Goal: Task Accomplishment & Management: Use online tool/utility

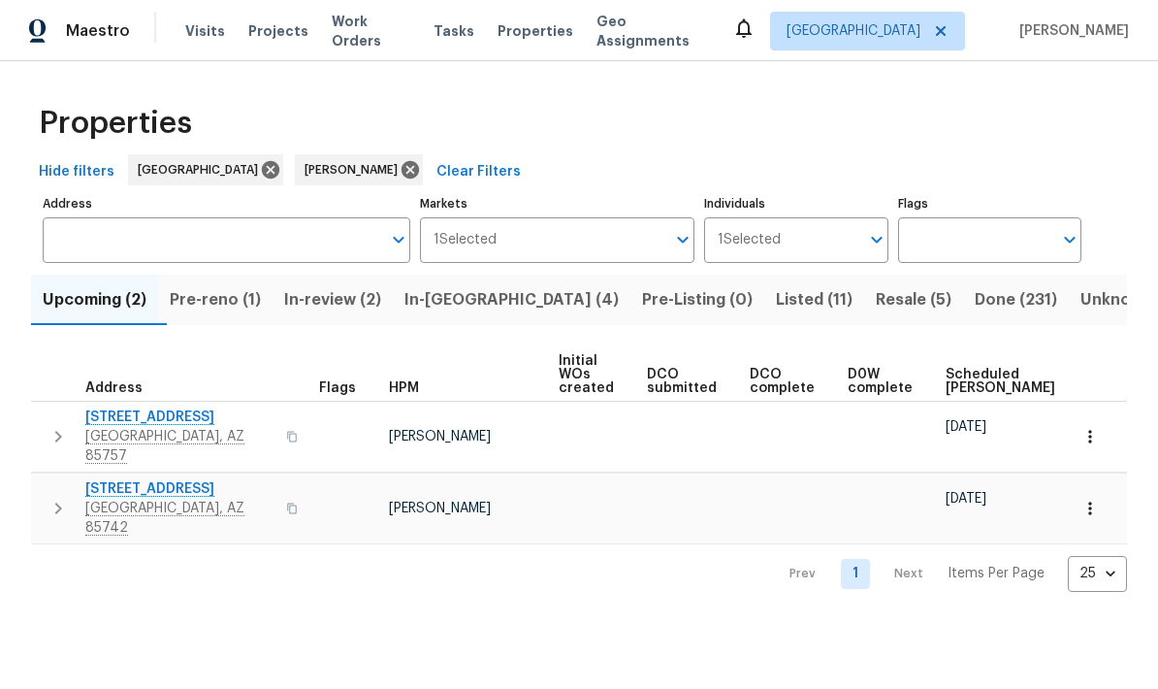
click at [254, 301] on span "Pre-reno (1)" at bounding box center [215, 299] width 91 height 27
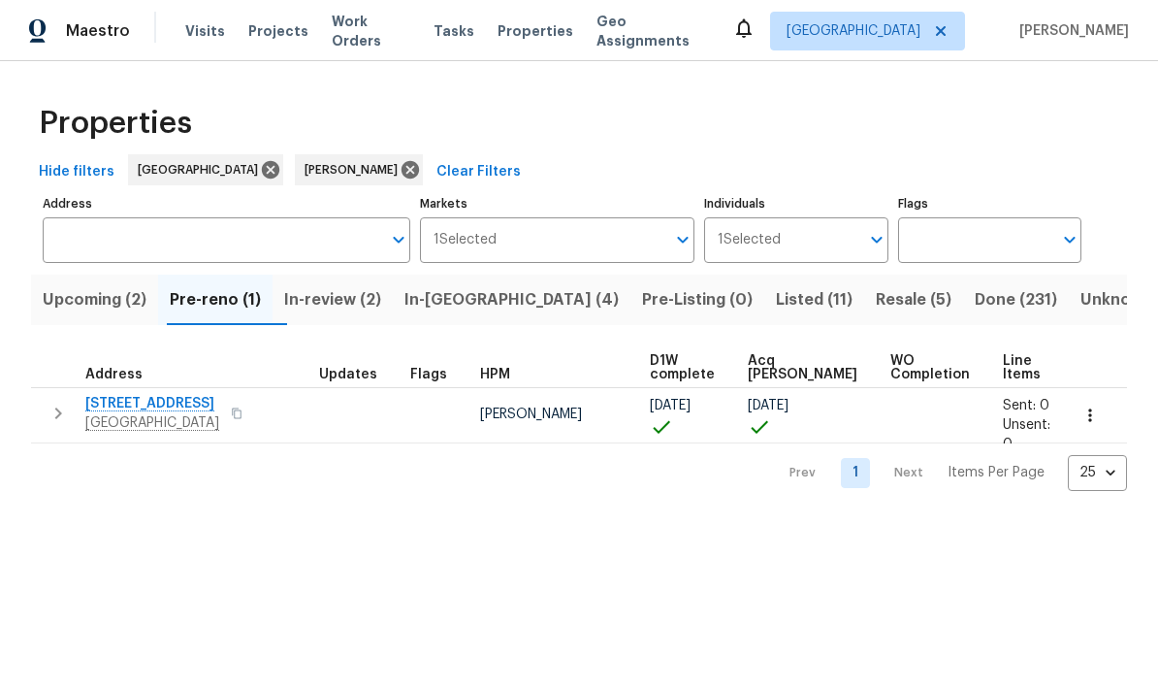
click at [142, 399] on span "1917 W Saxony Rd" at bounding box center [152, 403] width 134 height 19
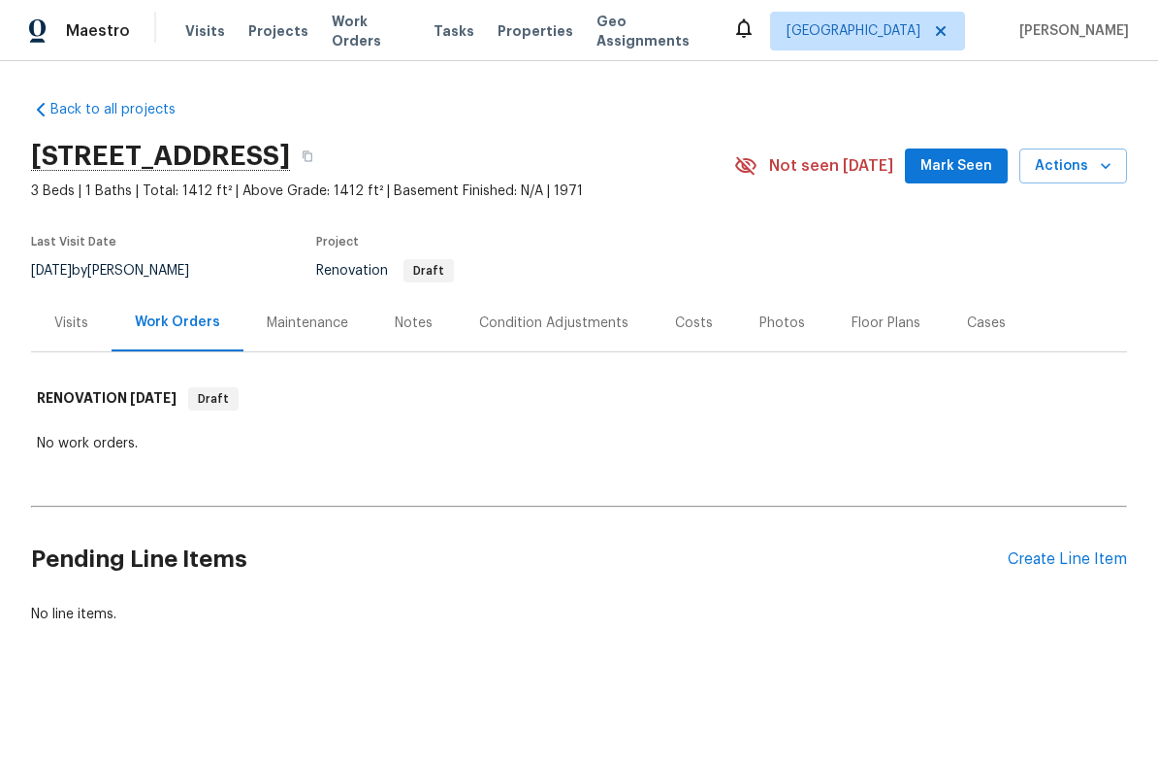
click at [1061, 568] on div "Create Line Item" at bounding box center [1067, 559] width 119 height 18
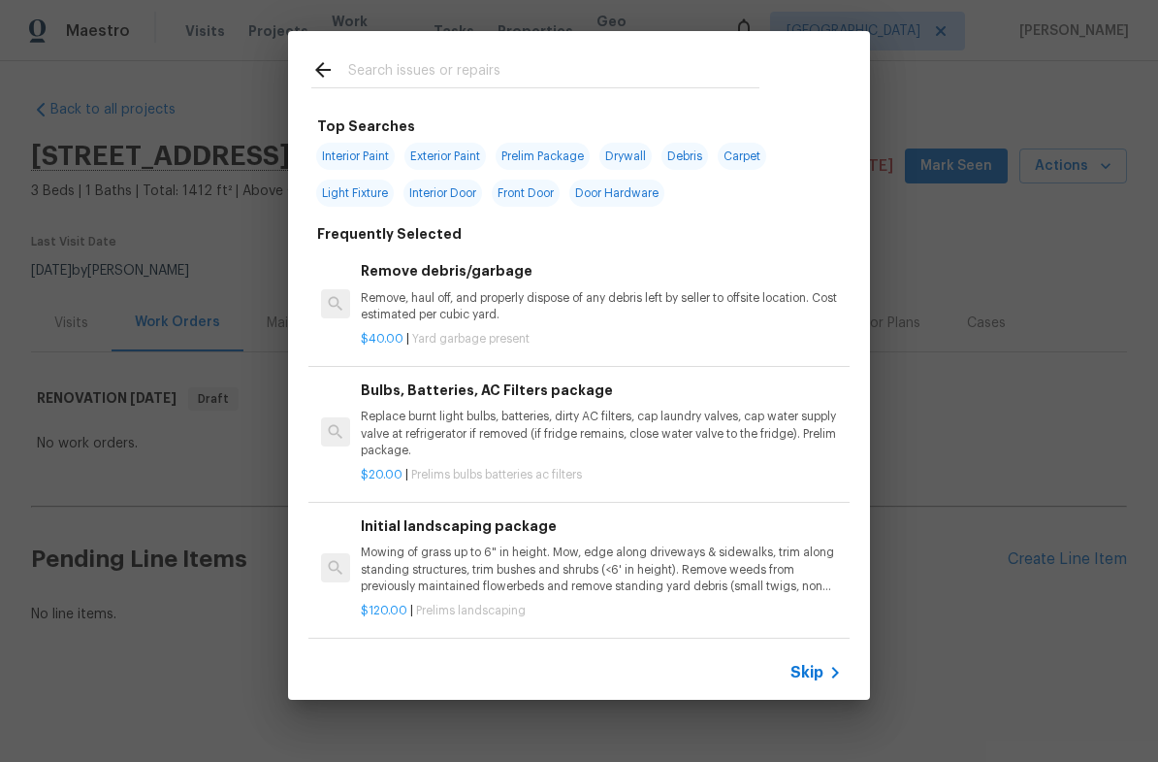
click at [1056, 264] on div "Top Searches Interior Paint Exterior Paint Prelim Package Drywall Debris Carpet…" at bounding box center [579, 365] width 1158 height 731
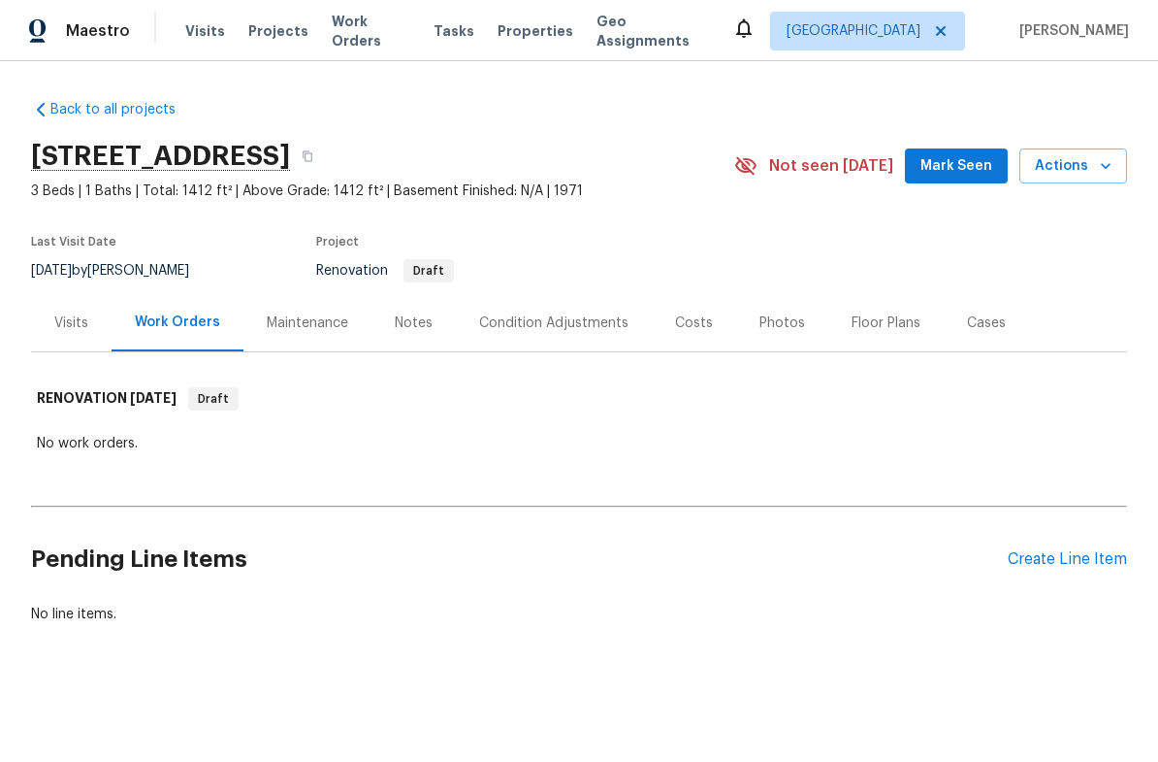
click at [1056, 264] on section "[STREET_ADDRESS] 3 Beds | 1 Baths | Total: 1412 ft² | Above Grade: 1412 ft² | B…" at bounding box center [579, 212] width 1096 height 163
click at [578, 325] on div "Condition Adjustments" at bounding box center [553, 322] width 149 height 19
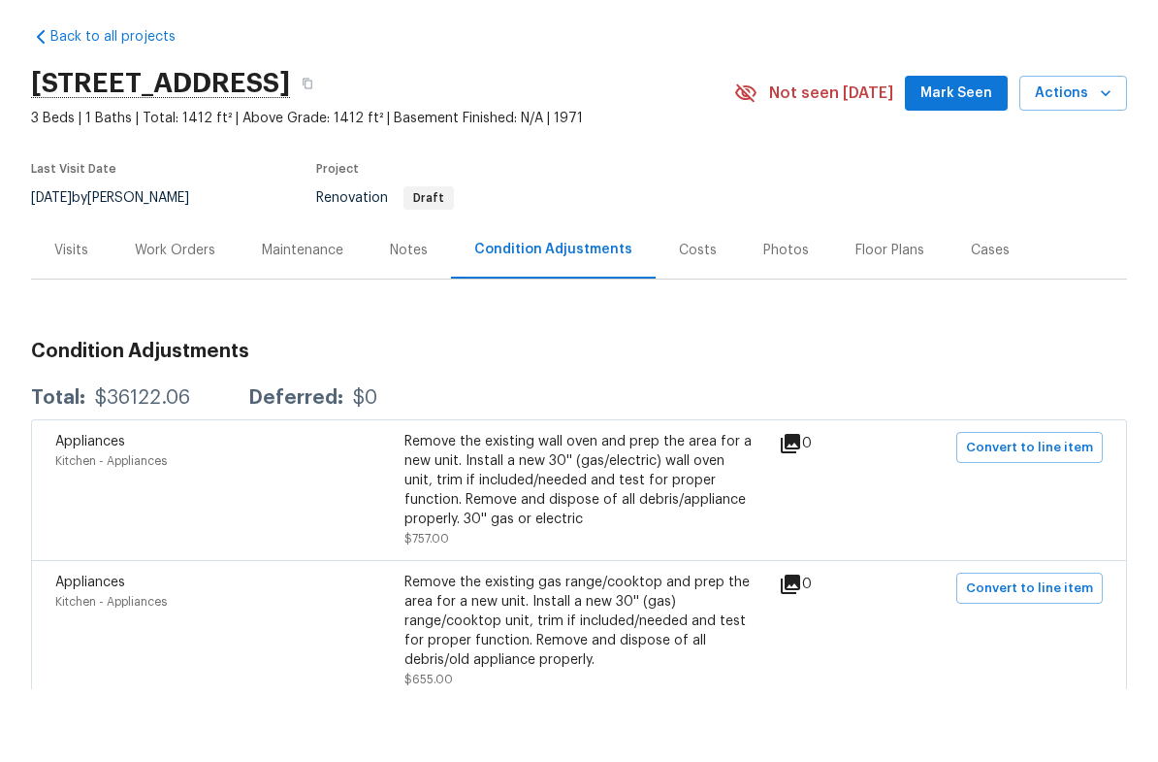
click at [166, 313] on div "Work Orders" at bounding box center [175, 322] width 81 height 19
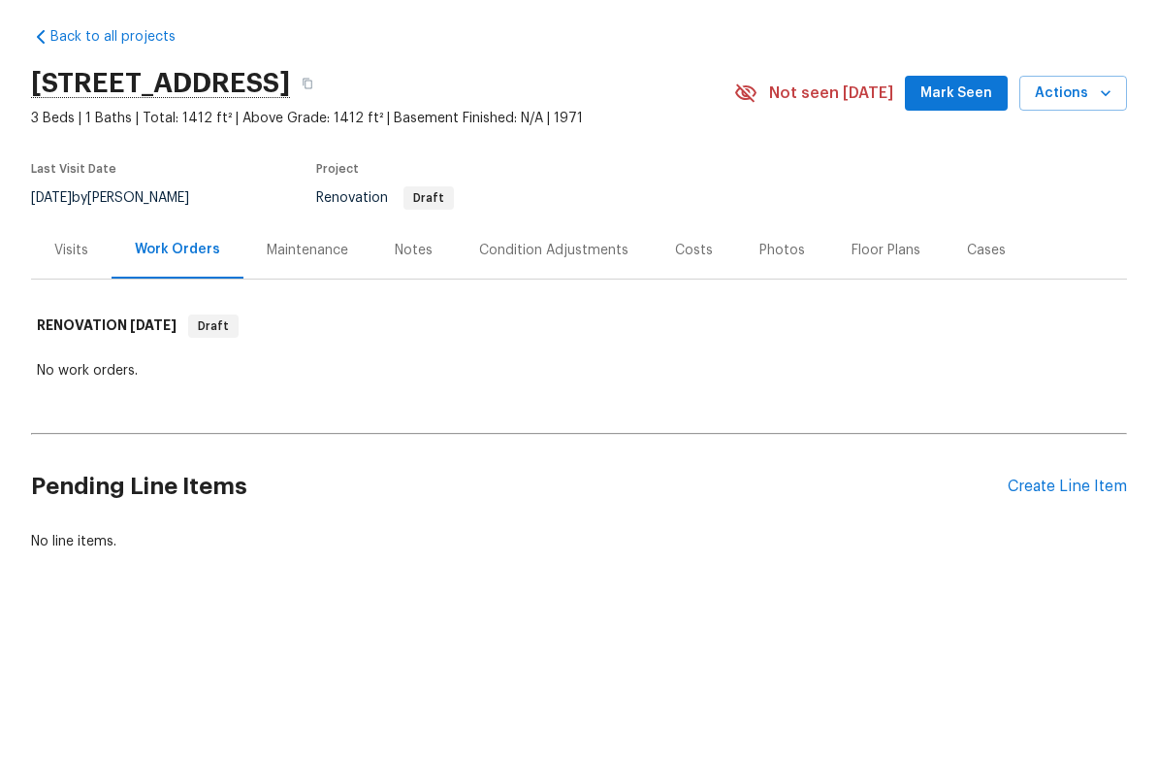
click at [1069, 550] on div "Create Line Item" at bounding box center [1067, 559] width 119 height 18
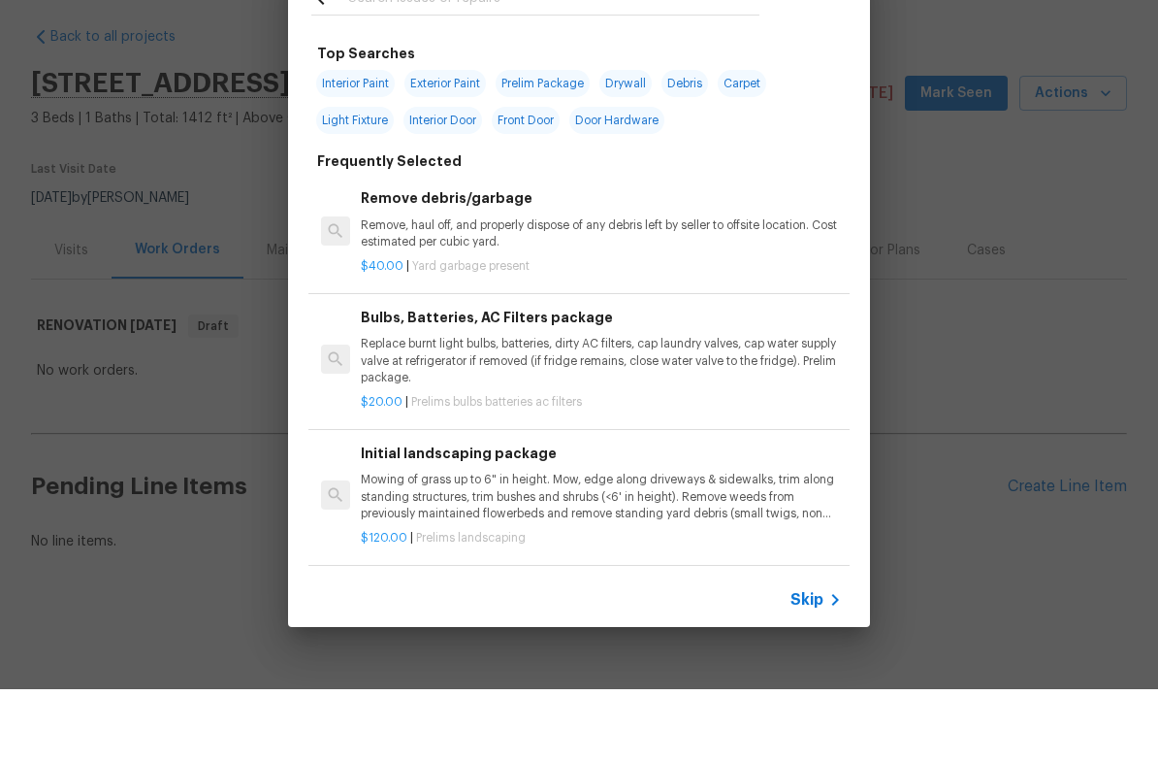
click at [357, 143] on span "Interior Paint" at bounding box center [355, 156] width 79 height 27
type input "Interior Paint"
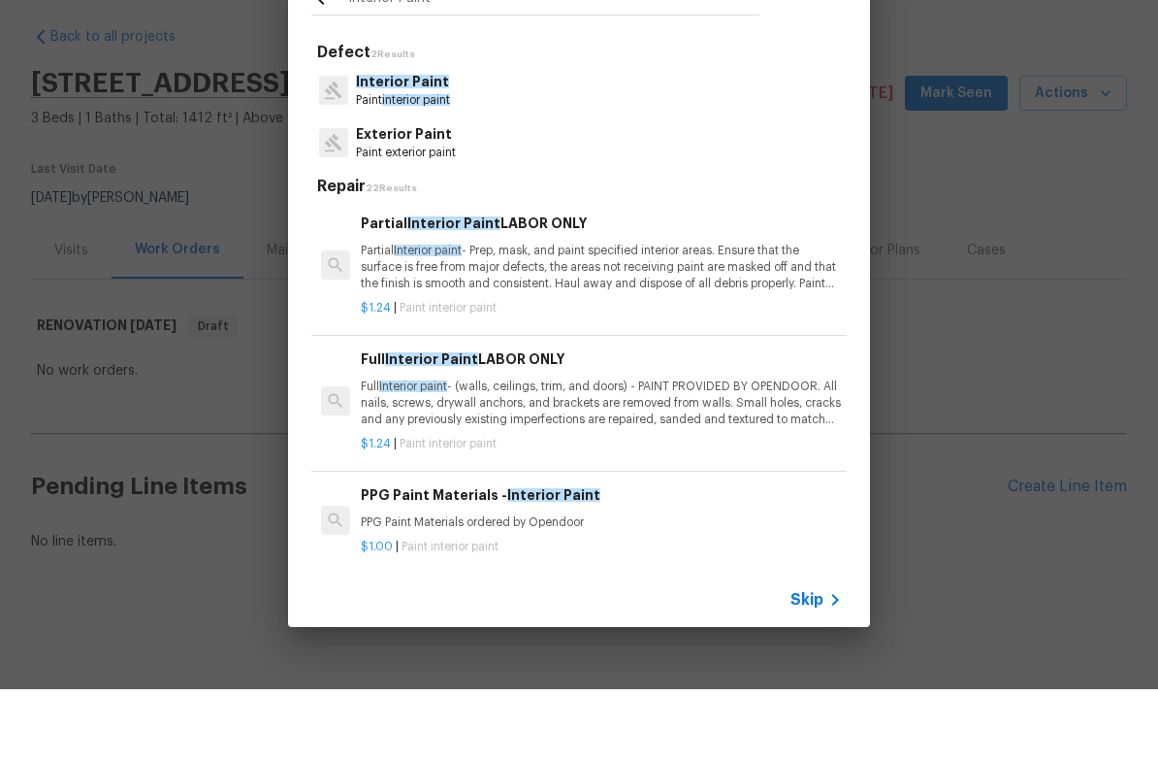
click at [966, 392] on div "Interior Paint Defect 2 Results Interior Paint Paint interior paint Exterior Pa…" at bounding box center [579, 365] width 1158 height 731
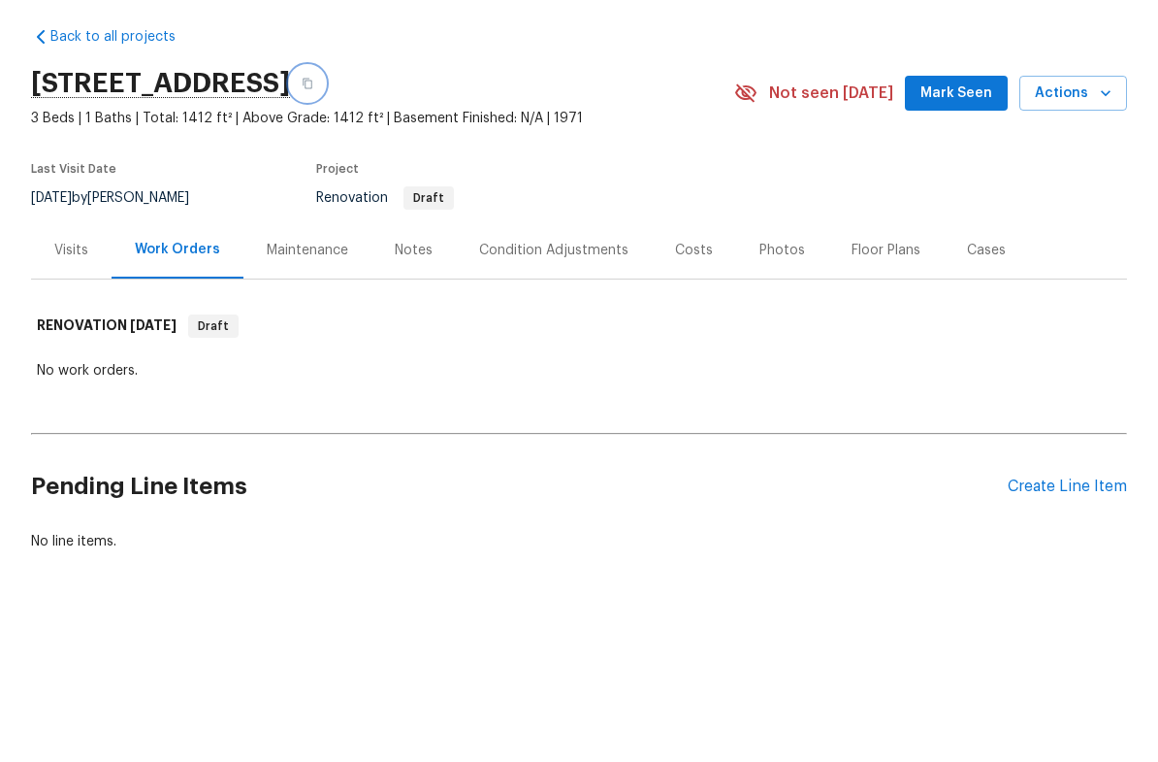
click at [312, 151] on icon "button" at bounding box center [308, 156] width 10 height 11
click at [1085, 550] on div "Create Line Item" at bounding box center [1067, 559] width 119 height 18
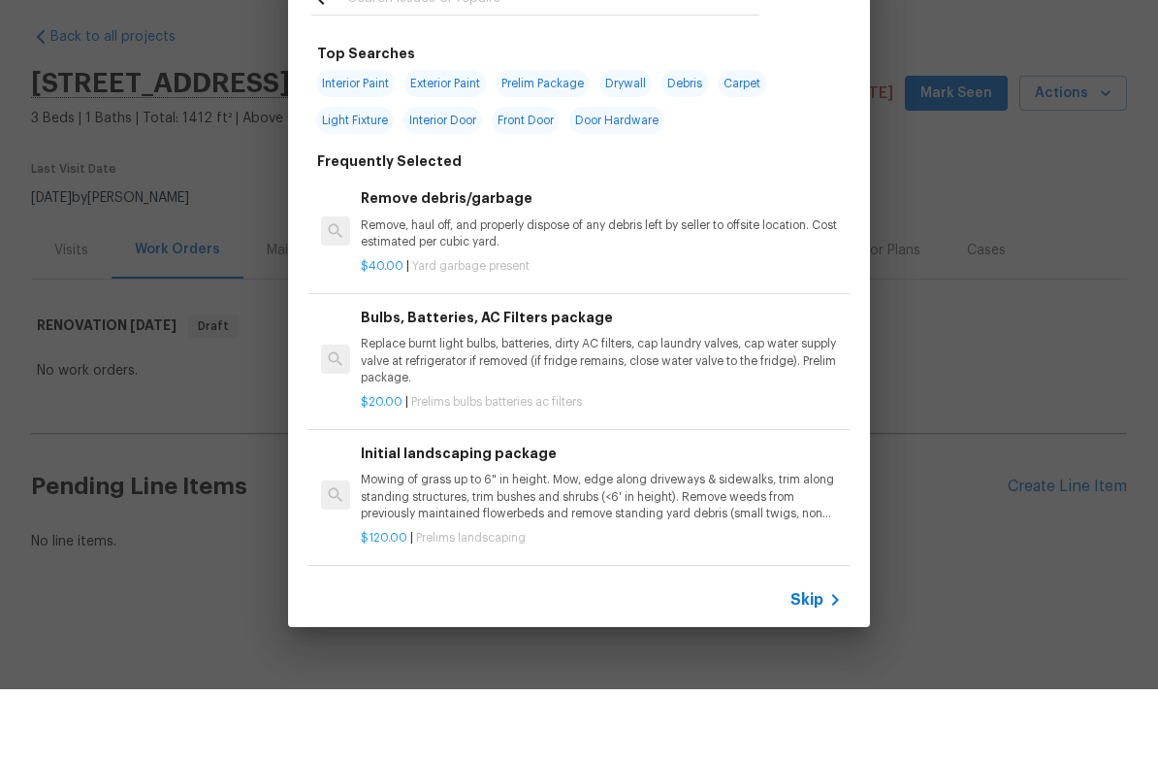
click at [341, 138] on div "Interior Paint Exterior Paint Prelim Package Drywall Debris Carpet Light Fixtur…" at bounding box center [579, 175] width 536 height 74
click at [365, 143] on span "Interior Paint" at bounding box center [355, 156] width 79 height 27
type input "Interior Paint"
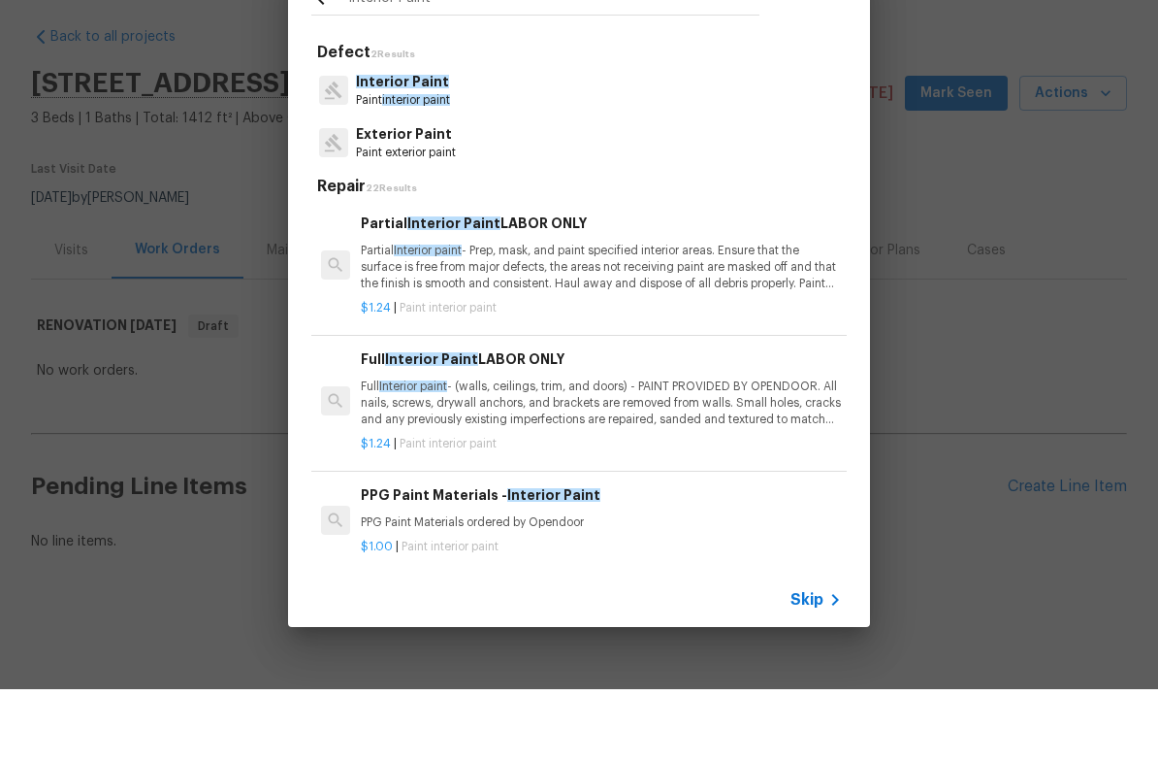
click at [418, 451] on p "Full Interior paint - (walls, ceilings, trim, and doors) - PAINT PROVIDED BY OP…" at bounding box center [601, 475] width 481 height 49
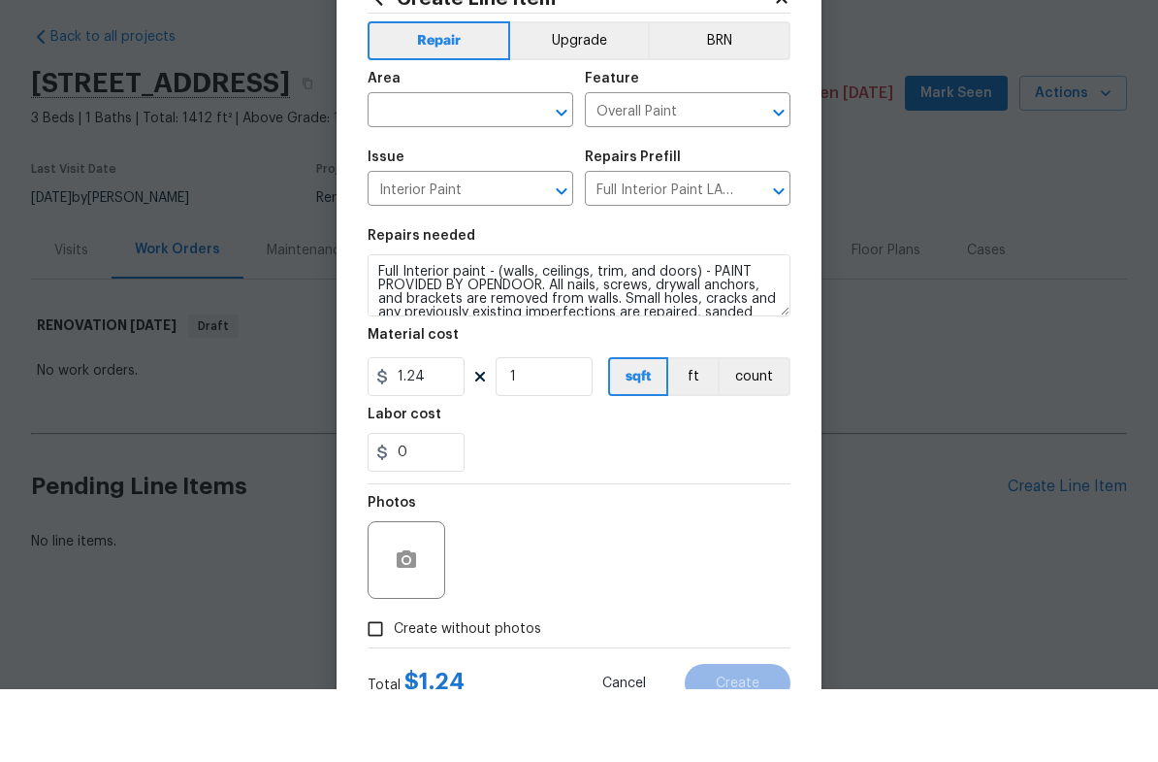
click at [460, 170] on input "text" at bounding box center [443, 185] width 151 height 30
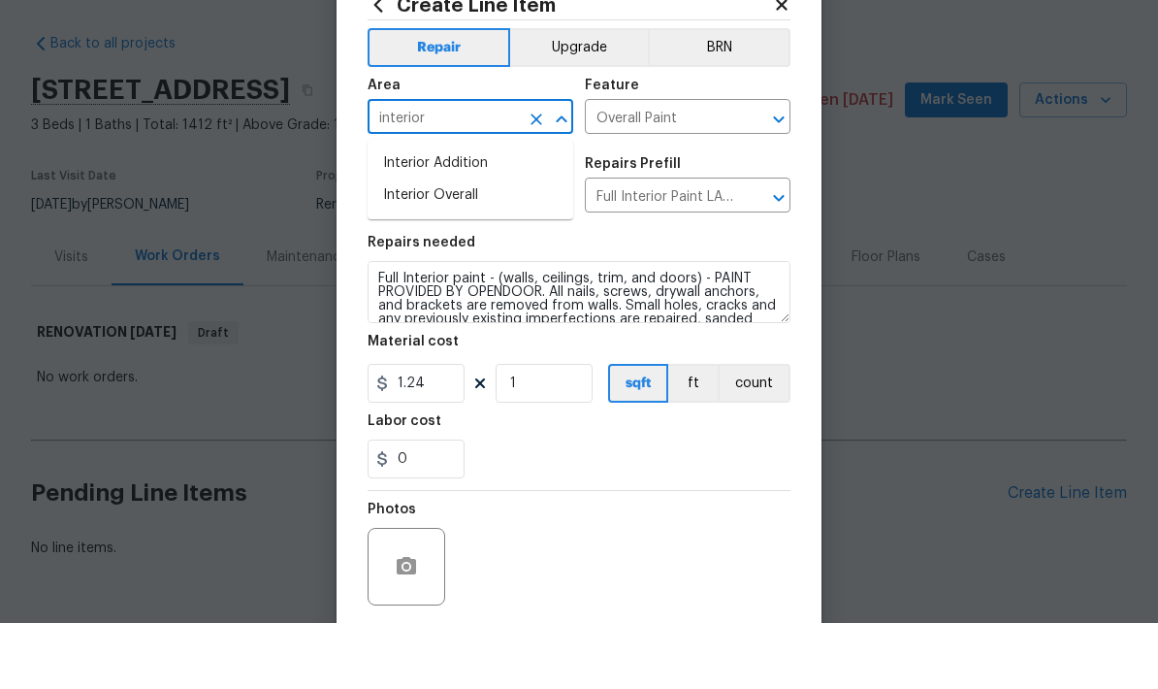
scroll to position [66, 0]
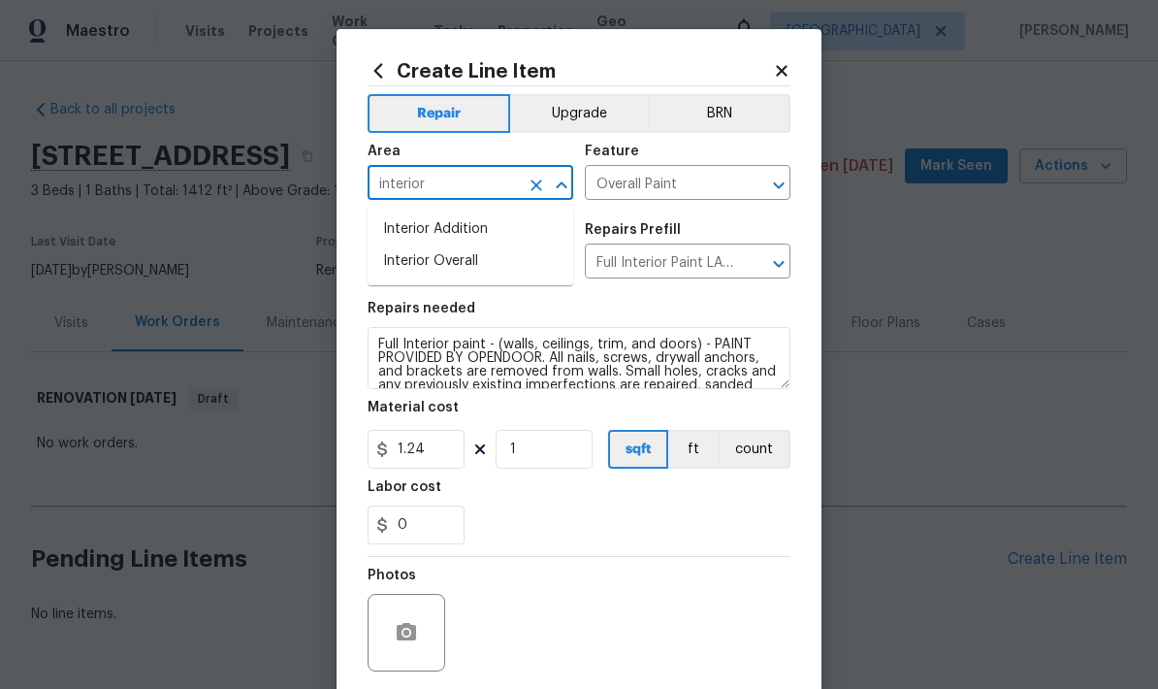
click at [426, 245] on li "Interior Overall" at bounding box center [471, 261] width 206 height 32
type input "Interior Overall"
click at [576, 439] on input "1" at bounding box center [544, 449] width 97 height 39
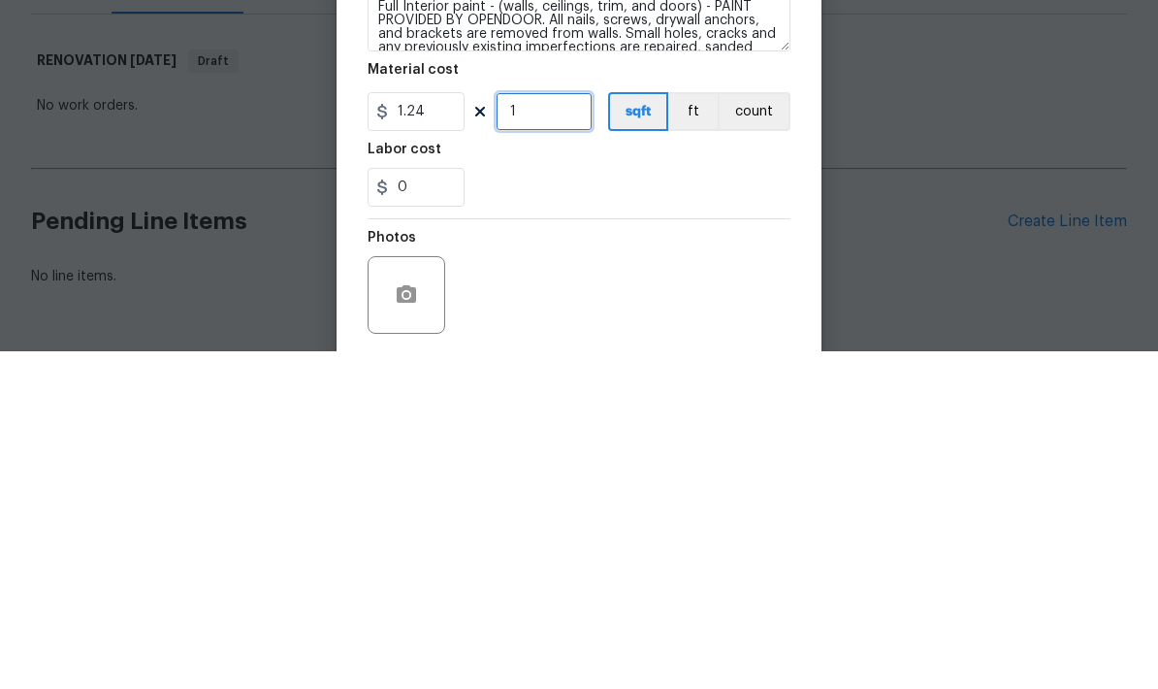
click at [568, 430] on input "1" at bounding box center [544, 449] width 97 height 39
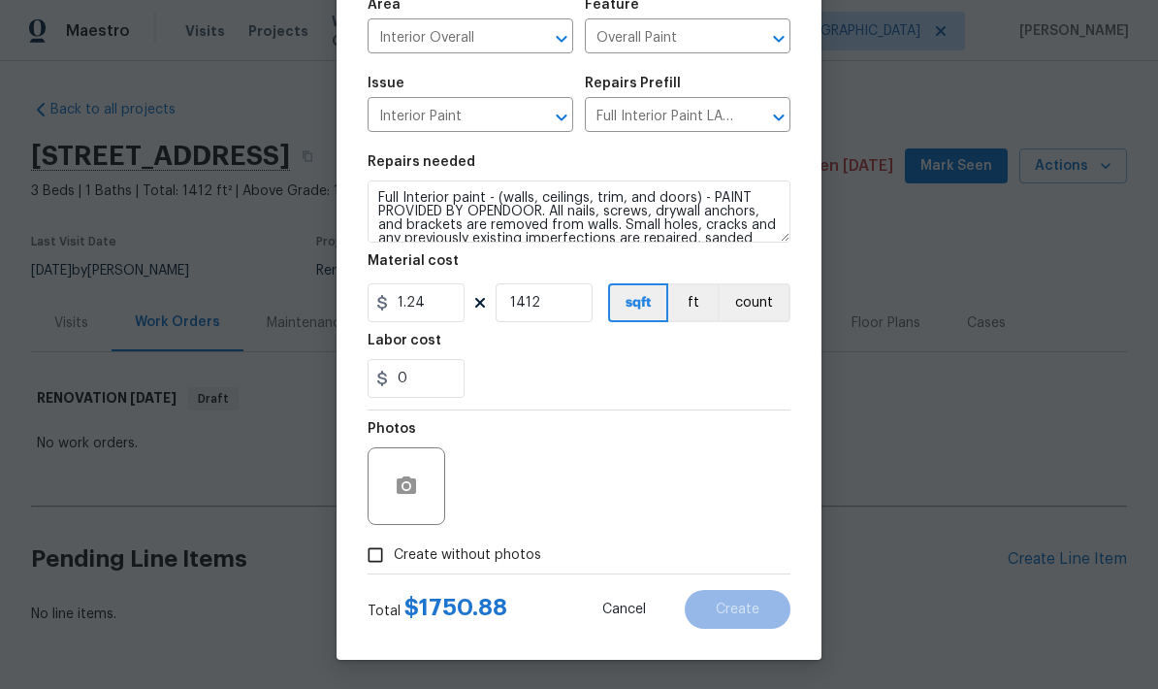
scroll to position [150, 0]
type input "1412"
click at [392, 490] on button "button" at bounding box center [406, 486] width 47 height 47
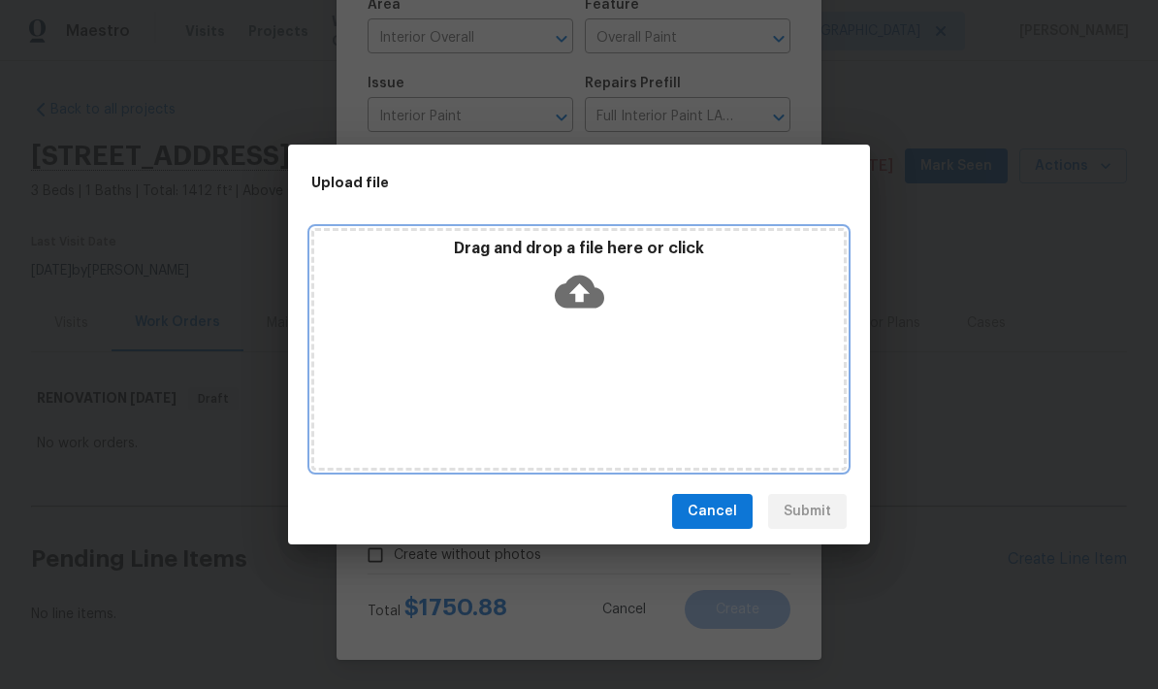
click at [586, 283] on icon at bounding box center [579, 292] width 49 height 33
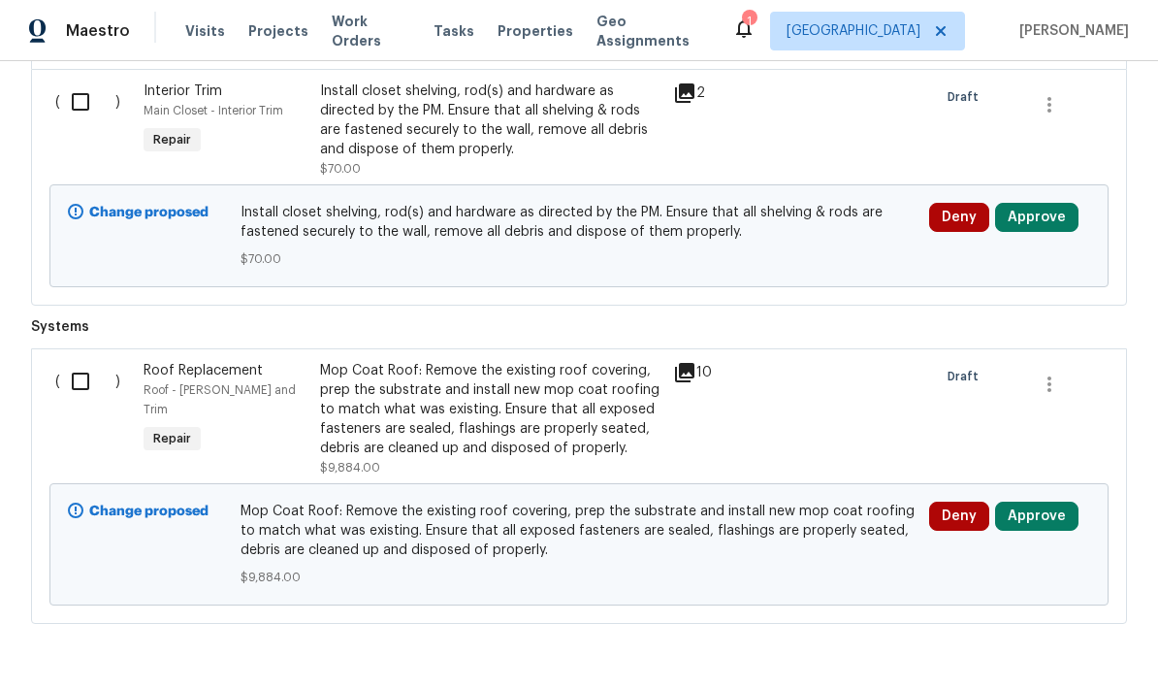
scroll to position [3454, 0]
click at [523, 434] on div "Mop Coat Roof: Remove the existing roof covering, prep the substrate and instal…" at bounding box center [490, 410] width 341 height 97
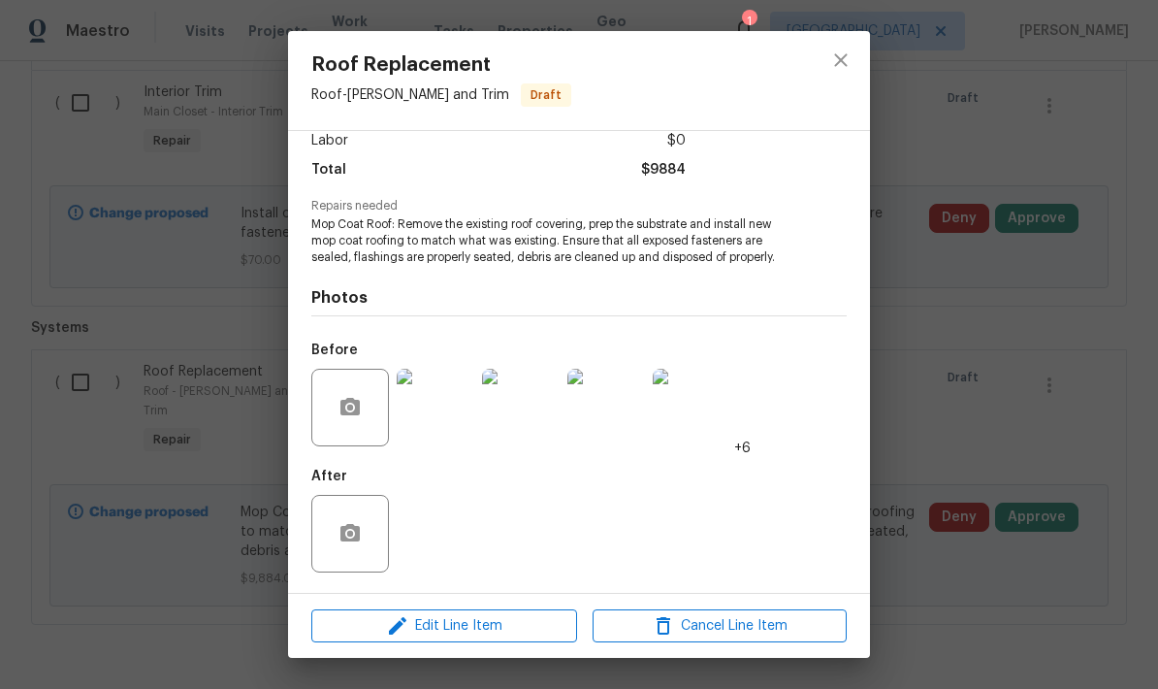
scroll to position [144, 0]
click at [358, 419] on icon "button" at bounding box center [350, 407] width 23 height 23
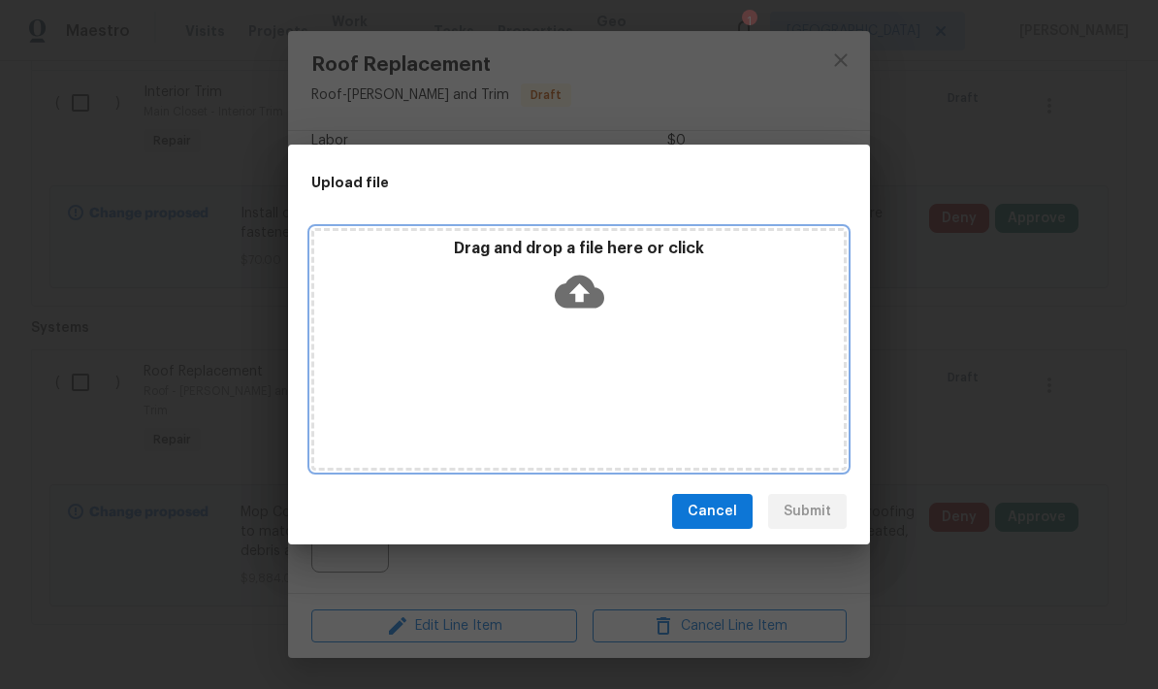
click at [584, 298] on icon at bounding box center [579, 292] width 49 height 33
